Goal: Transaction & Acquisition: Subscribe to service/newsletter

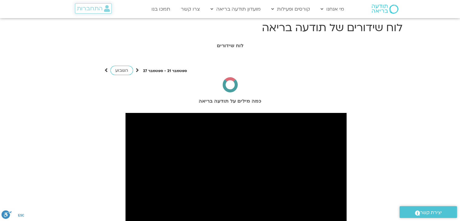
click at [93, 11] on span "התחברות" at bounding box center [90, 8] width 26 height 7
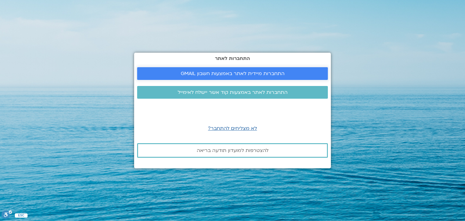
click at [227, 71] on span "התחברות מיידית לאתר באמצעות חשבון GMAIL" at bounding box center [233, 73] width 104 height 5
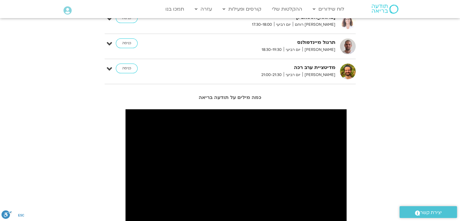
scroll to position [108, 0]
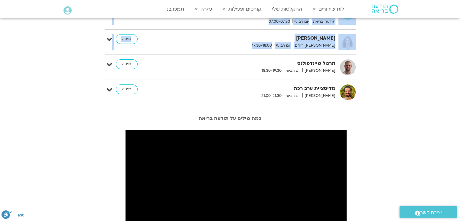
drag, startPoint x: 460, startPoint y: 70, endPoint x: 462, endPoint y: 20, distance: 50.9
click at [460, 20] on html "דלג לתוכן Main Menu לוח שידורים לוח שידורים יומי תכניה שבועית ההקלטות שלי קורסי…" at bounding box center [230, 205] width 460 height 627
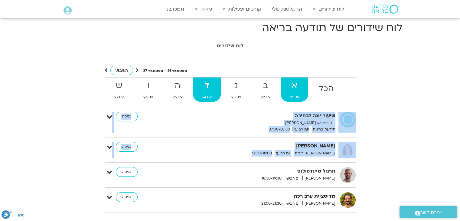
click at [289, 88] on strong "א" at bounding box center [295, 86] width 28 height 14
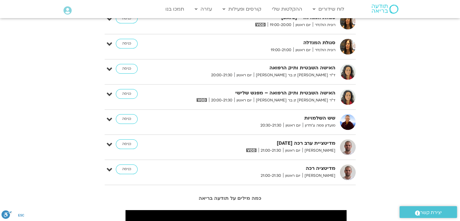
scroll to position [559, 0]
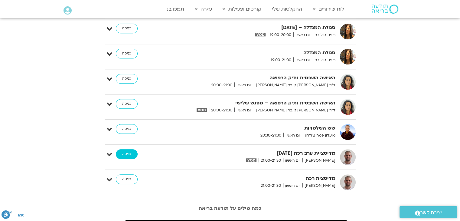
click at [129, 151] on link "כניסה" at bounding box center [127, 154] width 22 height 10
